Goal: Transaction & Acquisition: Purchase product/service

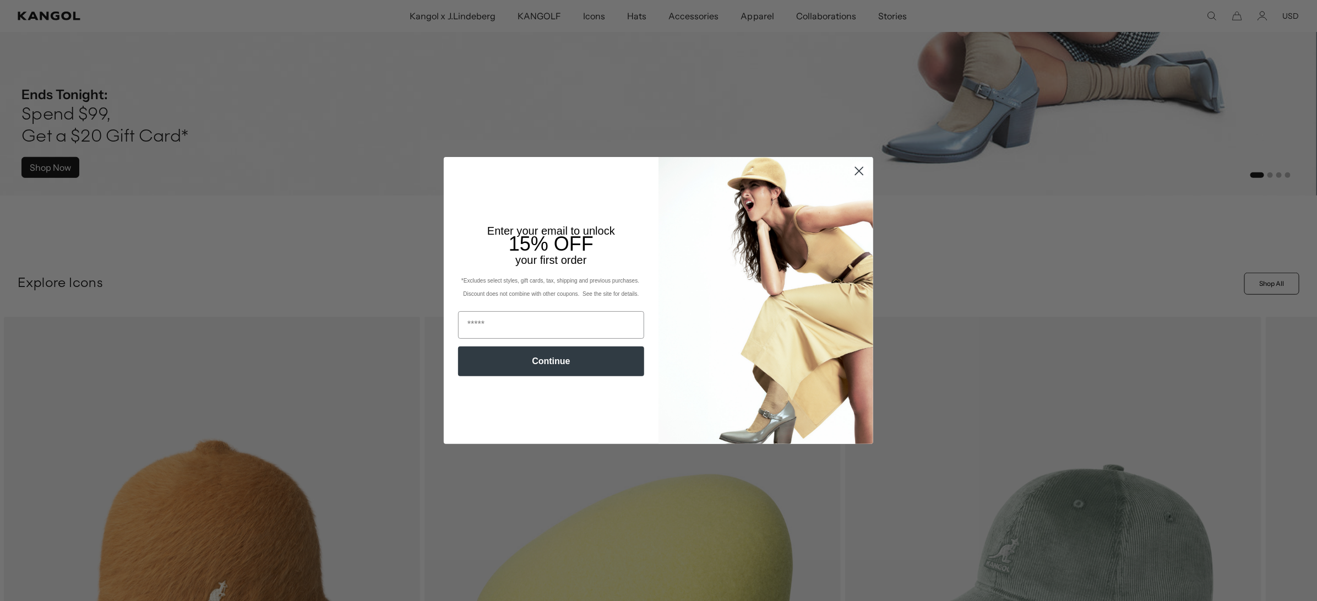
scroll to position [0, 226]
click at [858, 170] on icon "Close dialog" at bounding box center [860, 171] width 8 height 8
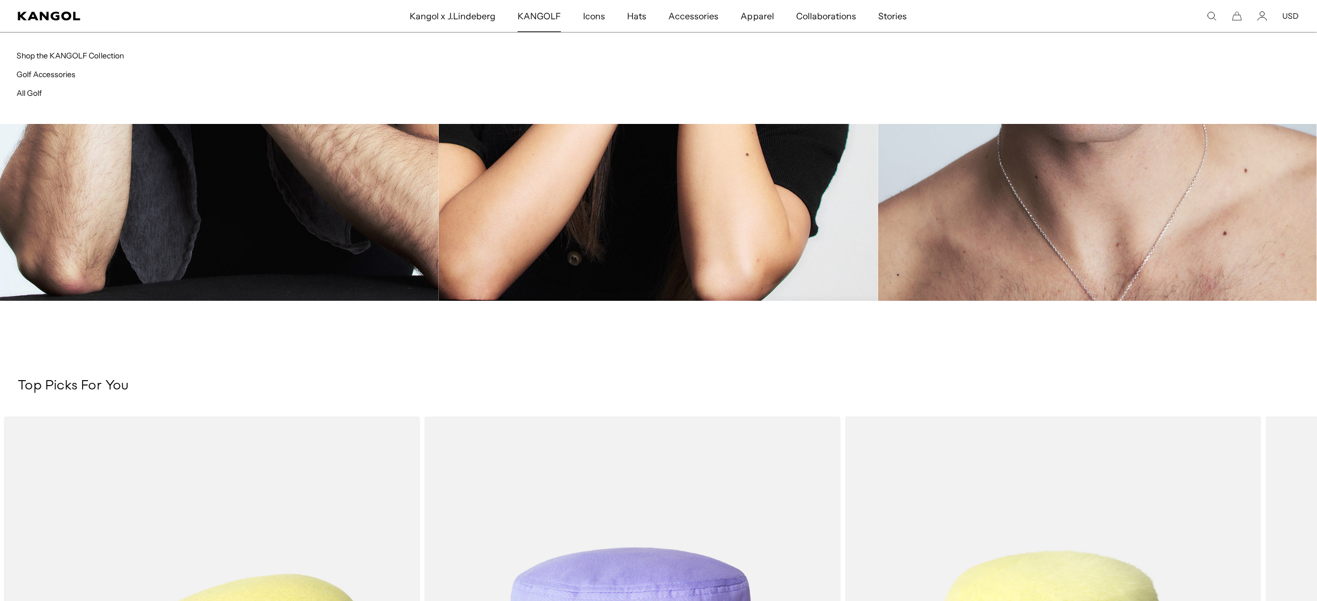
click at [550, 17] on span "KANGOLF" at bounding box center [540, 16] width 44 height 32
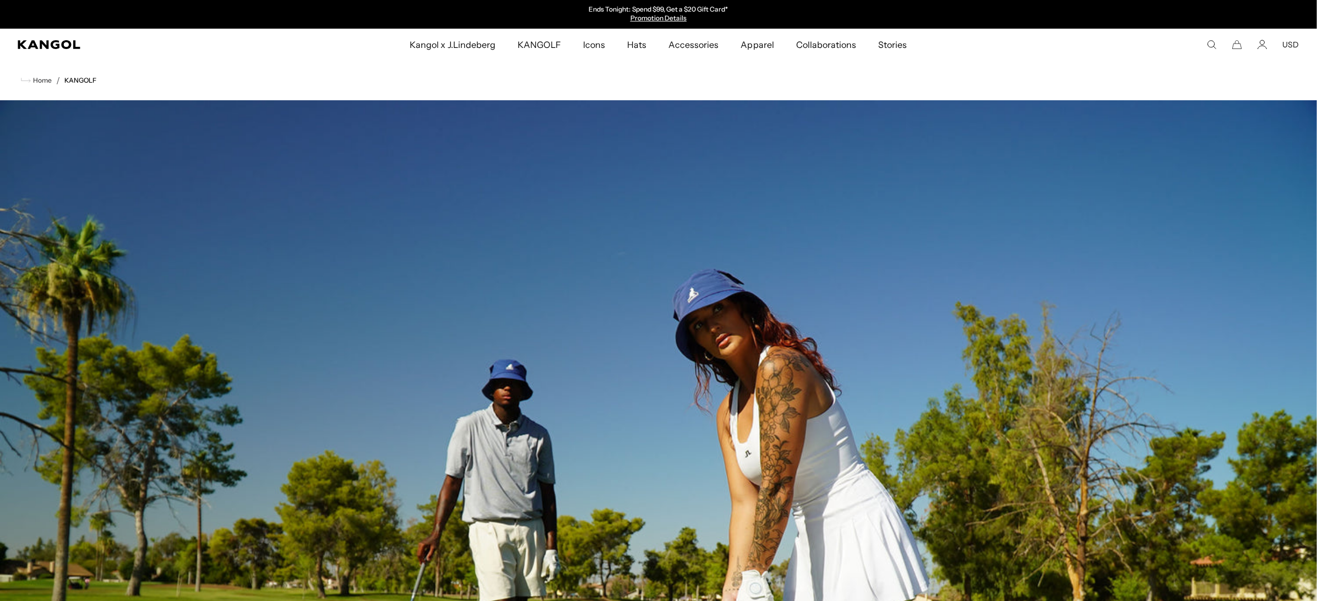
click at [464, 52] on span "Kangol x J.Lindeberg" at bounding box center [453, 45] width 86 height 32
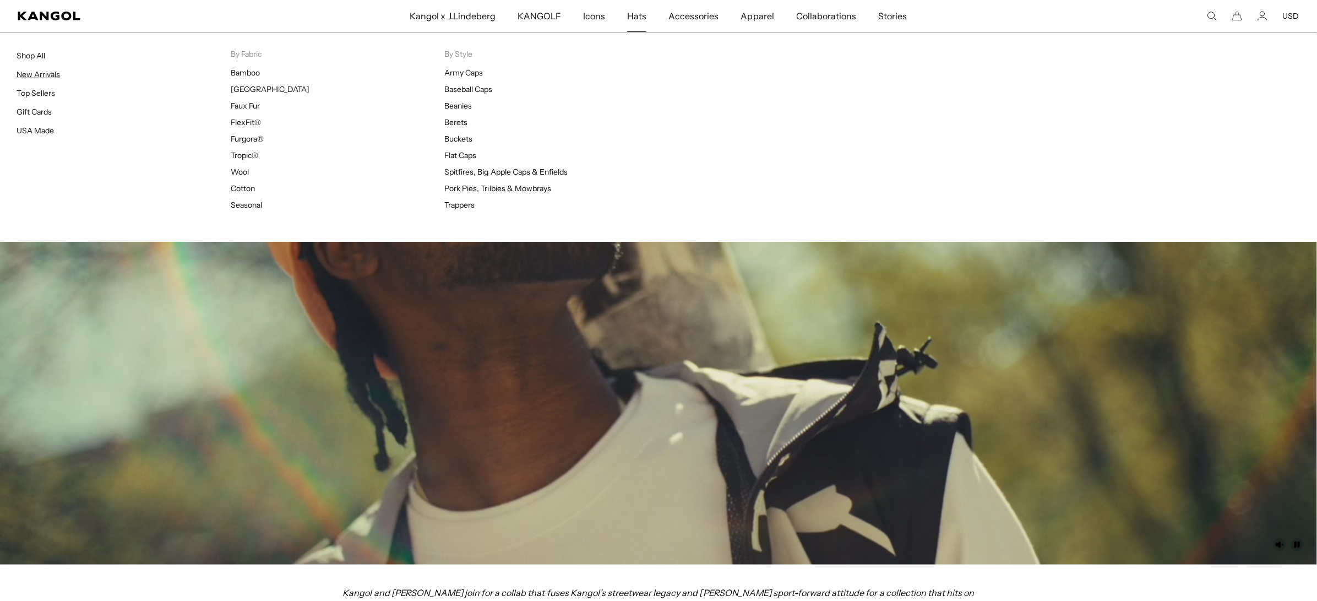
click at [42, 71] on link "New Arrivals" at bounding box center [39, 74] width 44 height 10
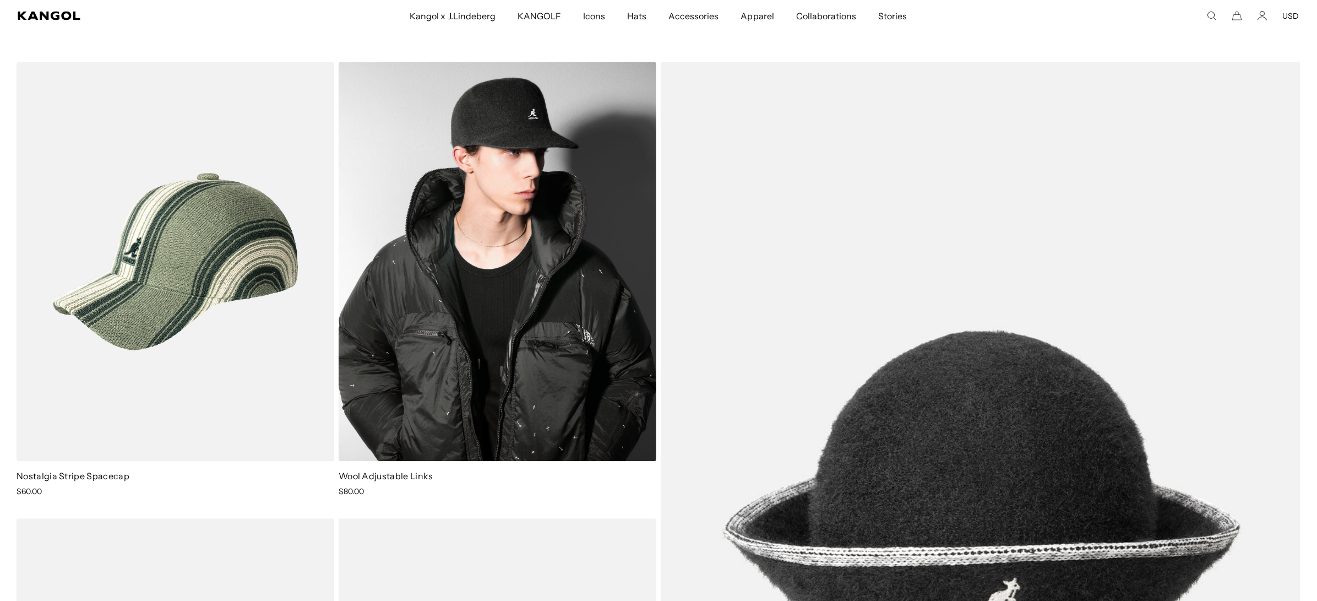
scroll to position [3786, 0]
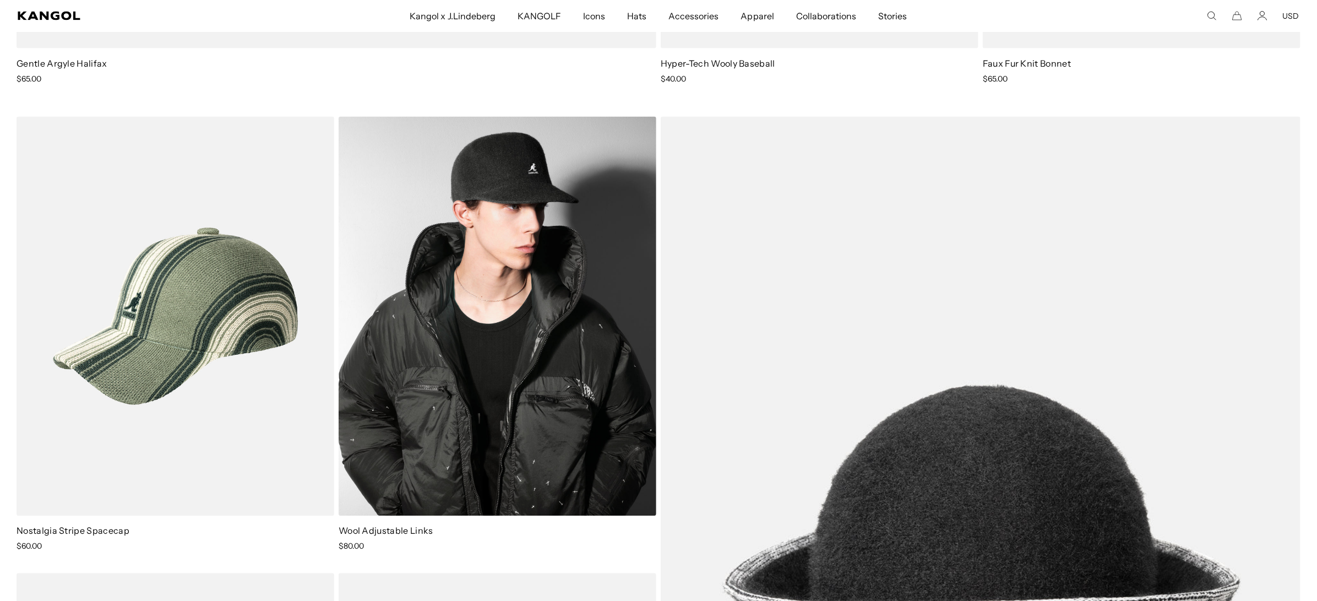
click at [489, 322] on img at bounding box center [498, 316] width 318 height 399
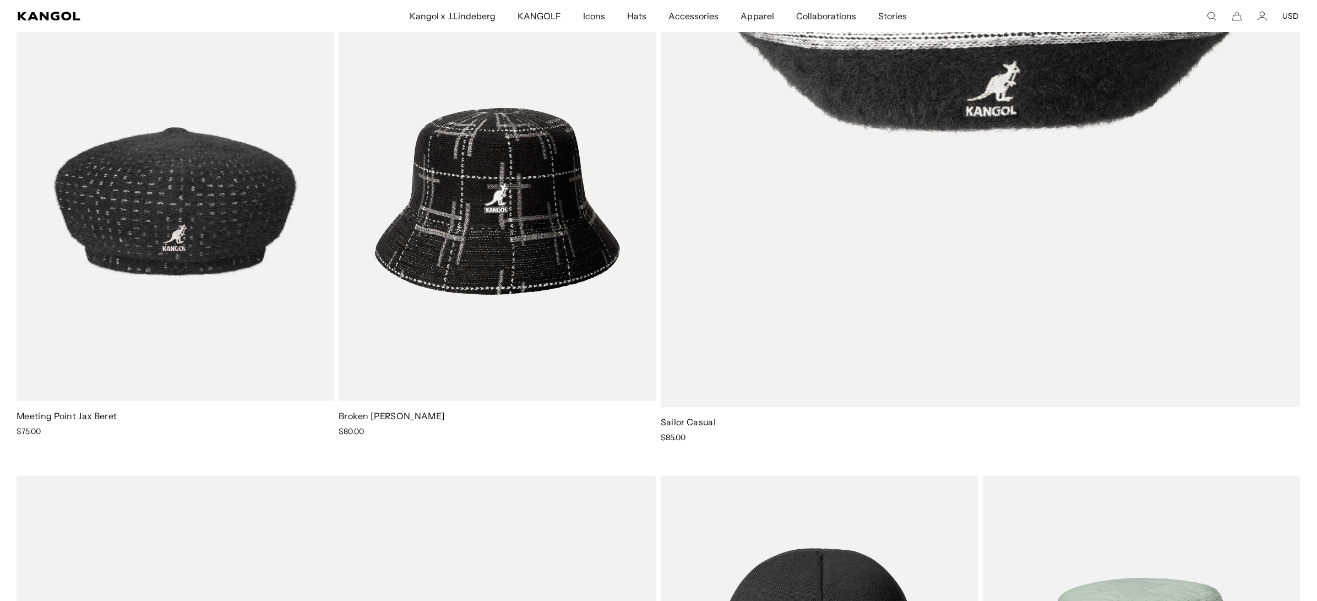
click at [0, 0] on img at bounding box center [0, 0] width 0 height 0
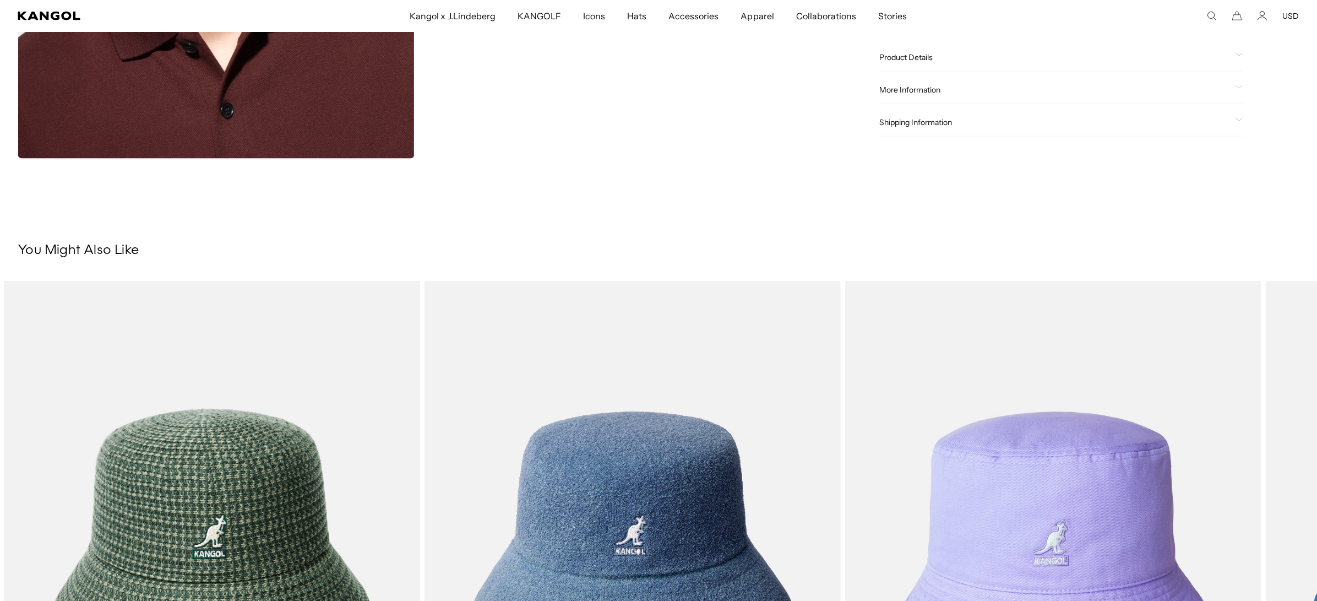
scroll to position [0, 226]
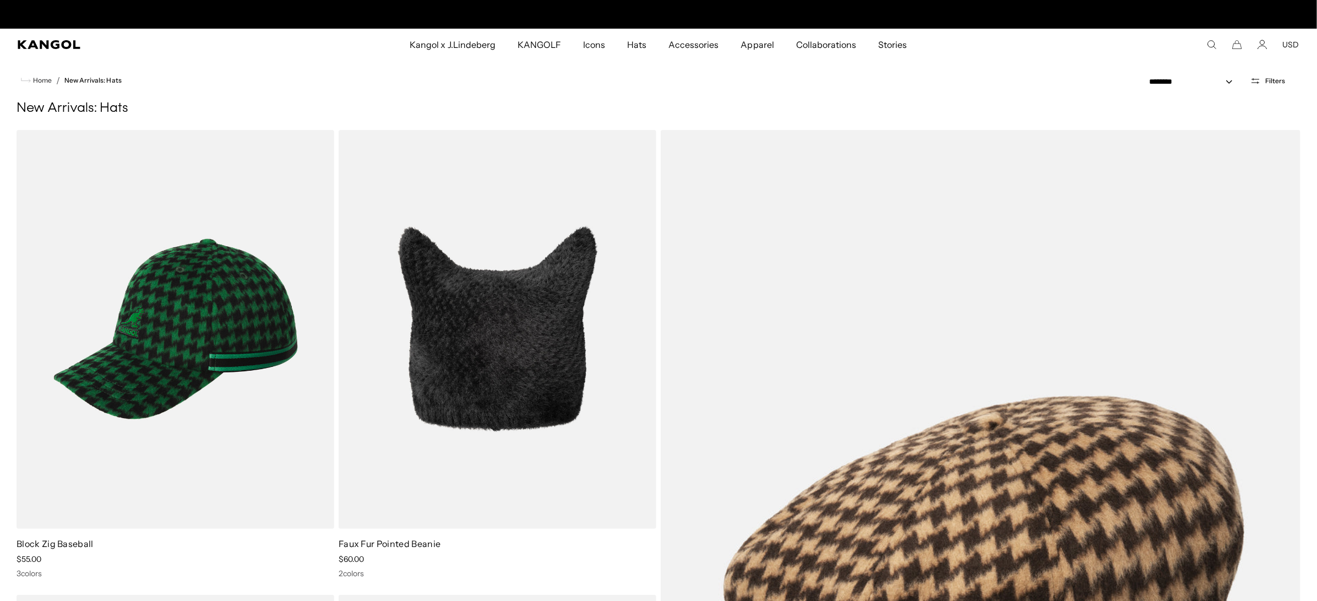
scroll to position [0, 226]
click at [1270, 86] on div "**********" at bounding box center [1223, 81] width 156 height 14
click at [1271, 74] on div "**********" at bounding box center [1223, 81] width 156 height 14
click at [1265, 82] on button "Filters" at bounding box center [1268, 81] width 48 height 10
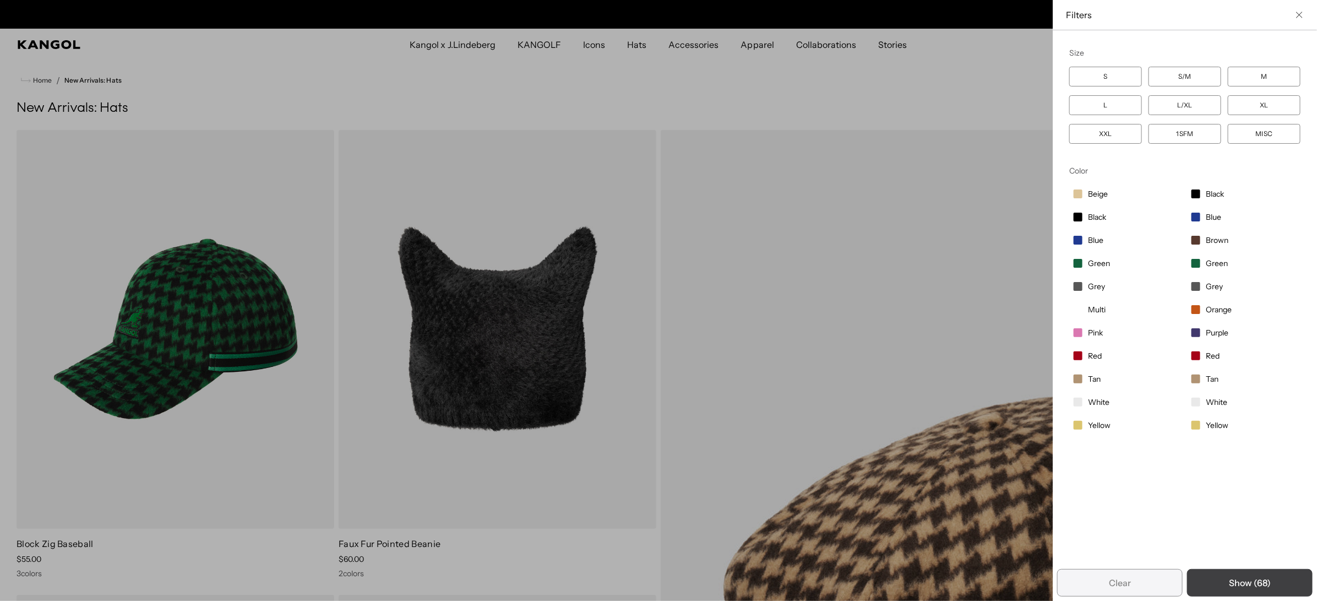
scroll to position [0, 0]
click at [994, 307] on div "Close filters list" at bounding box center [658, 300] width 1317 height 601
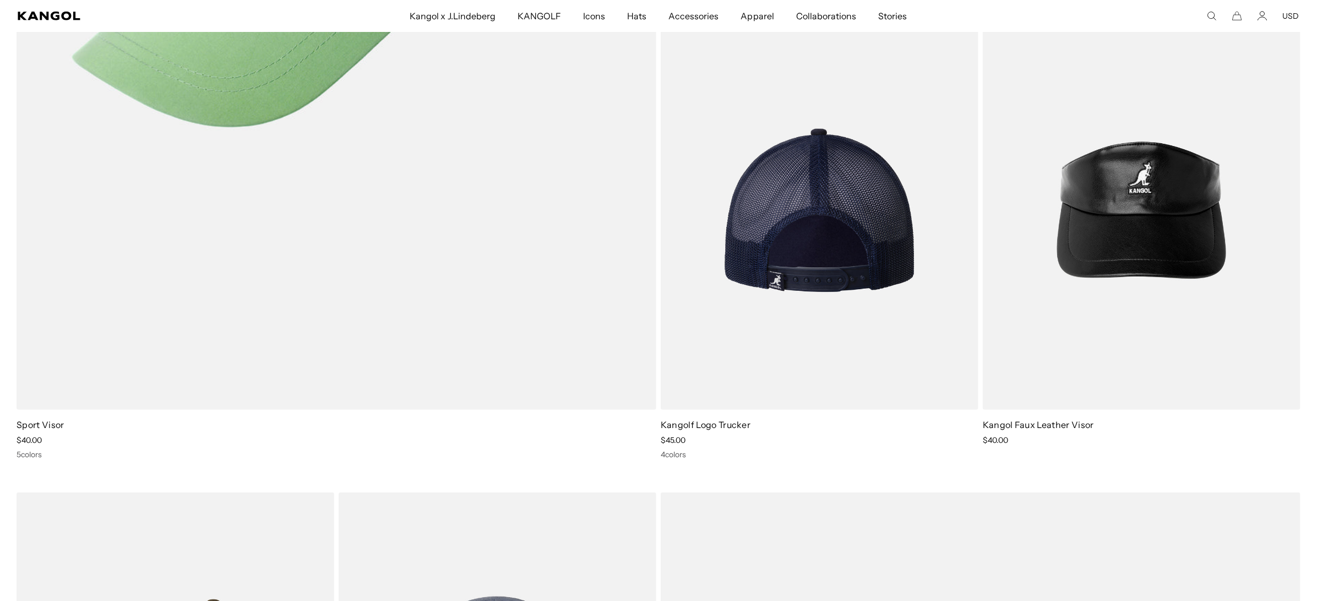
click at [880, 301] on img at bounding box center [820, 210] width 318 height 399
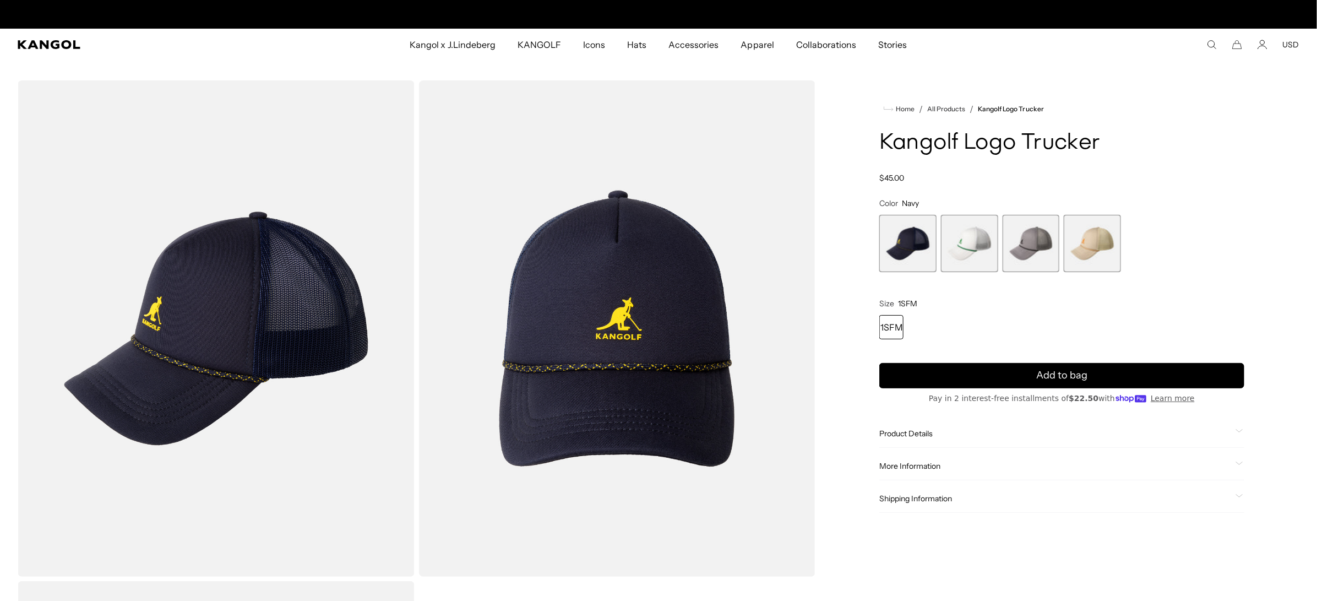
scroll to position [0, 226]
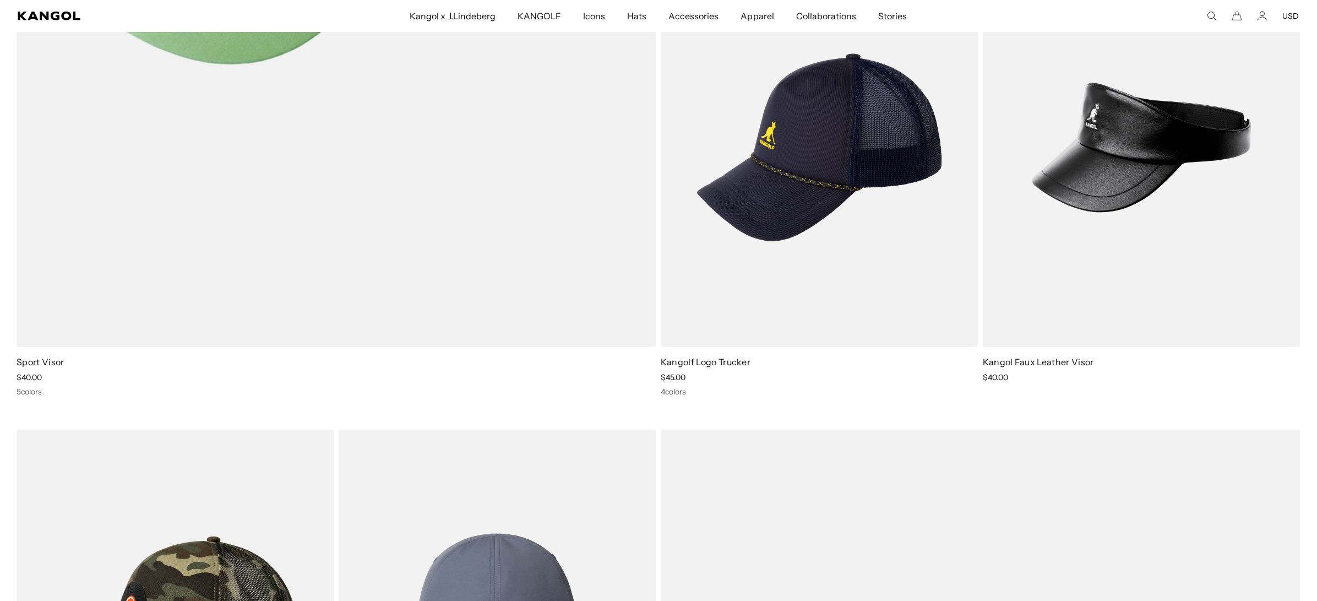
click at [1112, 113] on img at bounding box center [1142, 147] width 318 height 399
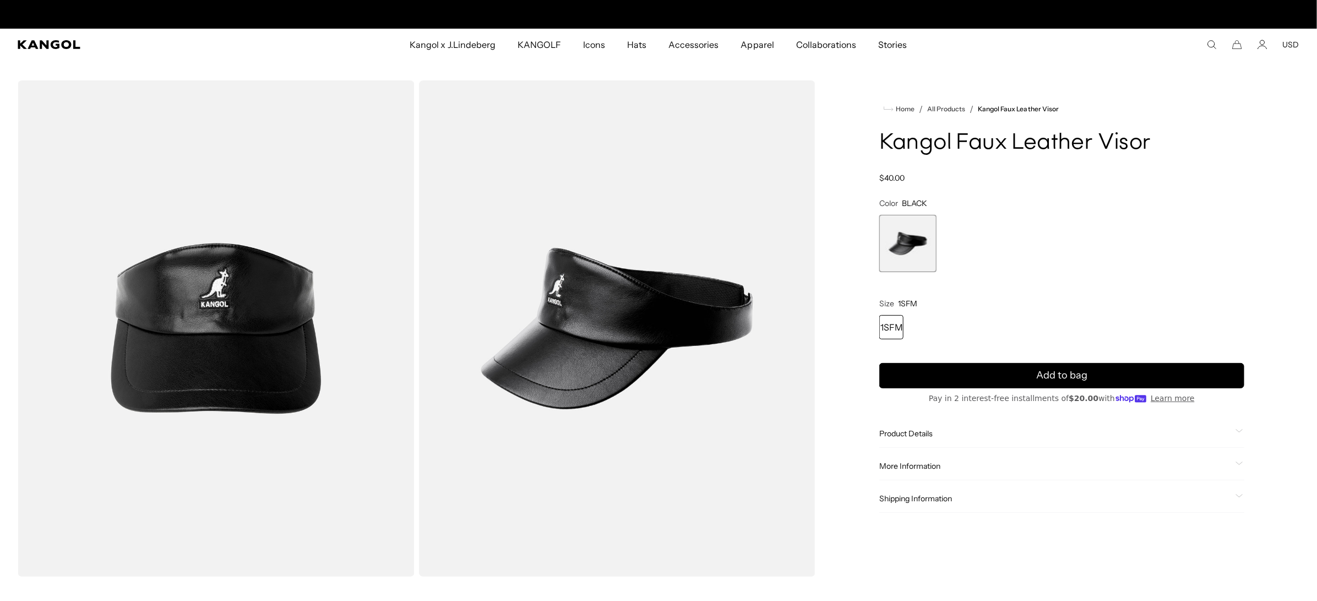
scroll to position [0, 226]
